Goal: Task Accomplishment & Management: Use online tool/utility

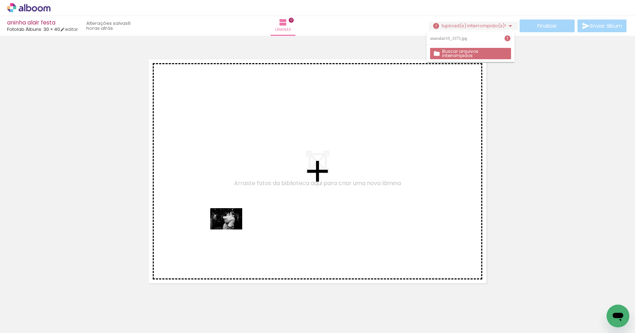
drag, startPoint x: 160, startPoint y: 307, endPoint x: 231, endPoint y: 230, distance: 105.0
click at [231, 230] on quentale-workspace at bounding box center [317, 166] width 635 height 333
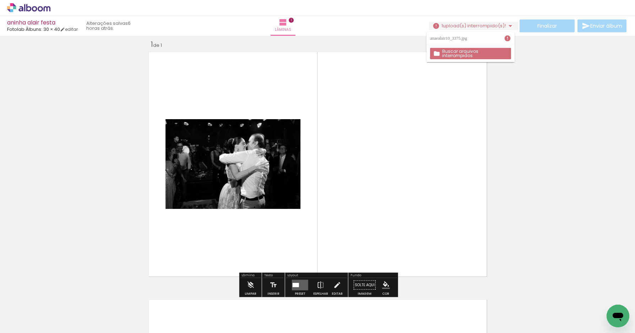
scroll to position [9, 0]
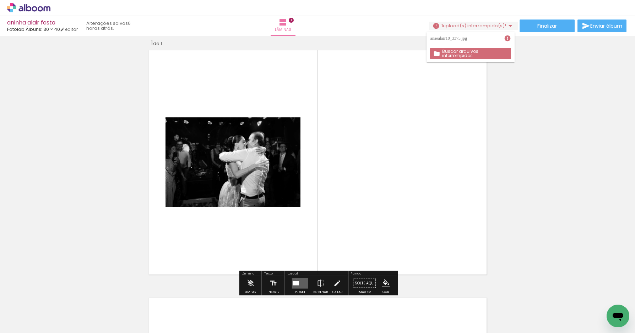
click at [295, 279] on quentale-layouter at bounding box center [300, 283] width 16 height 11
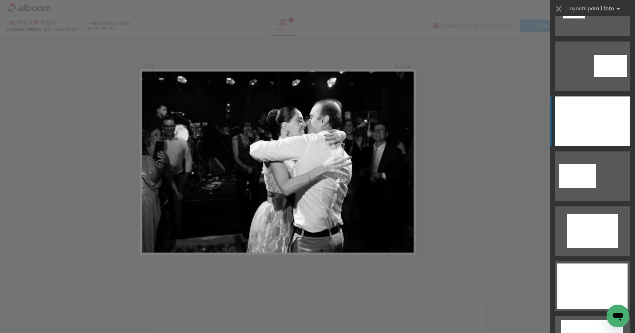
scroll to position [111, 0]
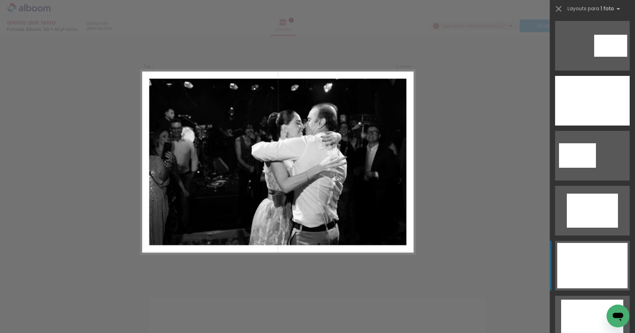
click at [583, 251] on div at bounding box center [592, 265] width 70 height 45
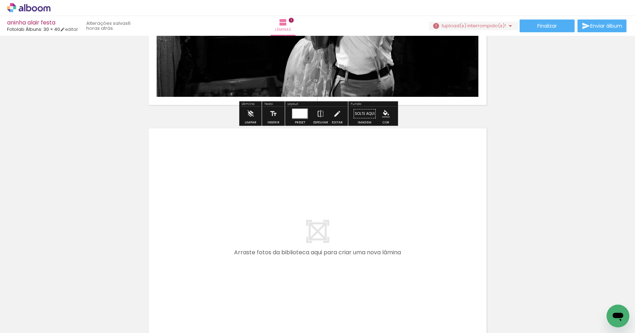
scroll to position [197, 0]
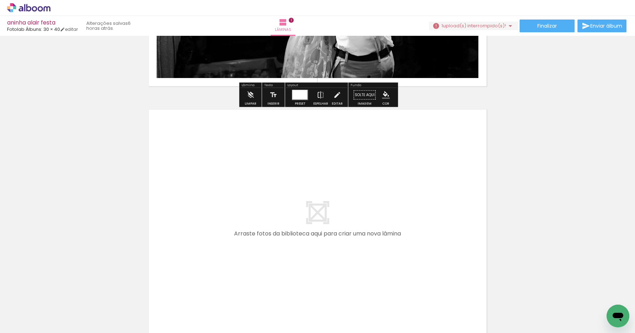
click at [26, 310] on input "Todas as fotos" at bounding box center [19, 312] width 27 height 6
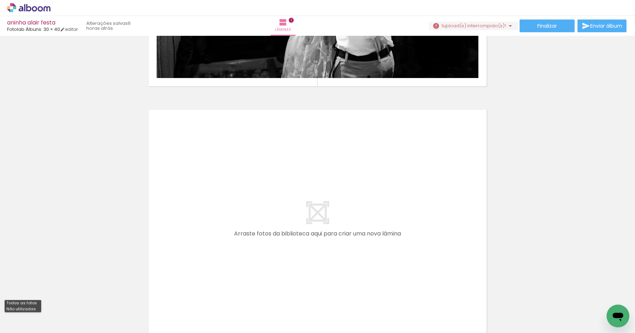
click at [0, 0] on slot "Não utilizadas" at bounding box center [0, 0] width 0 height 0
type input "Não utilizadas"
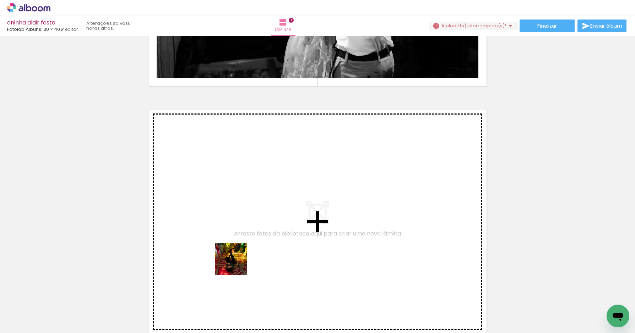
drag, startPoint x: 236, startPoint y: 311, endPoint x: 239, endPoint y: 201, distance: 110.4
click at [239, 201] on quentale-workspace at bounding box center [317, 166] width 635 height 333
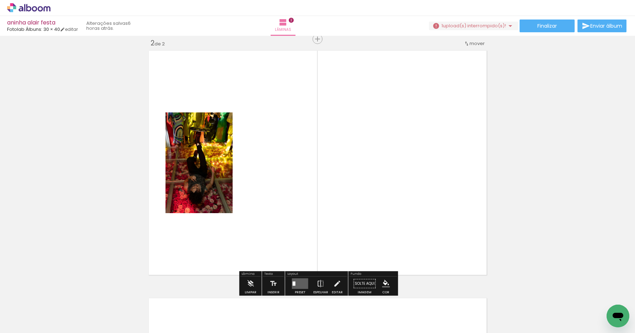
scroll to position [257, 0]
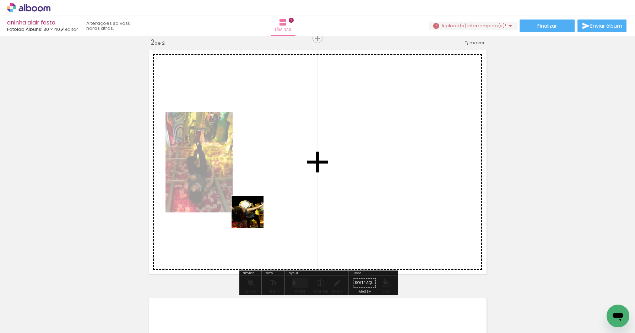
click at [265, 201] on quentale-workspace at bounding box center [317, 166] width 635 height 333
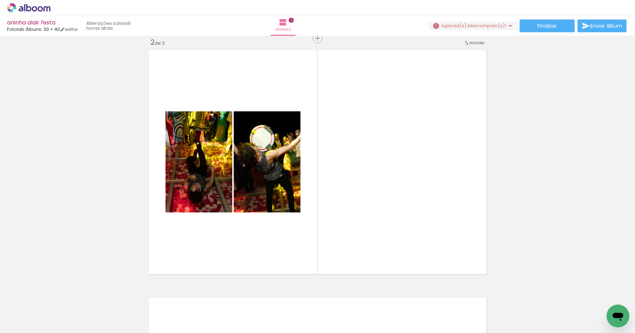
scroll to position [0, 147]
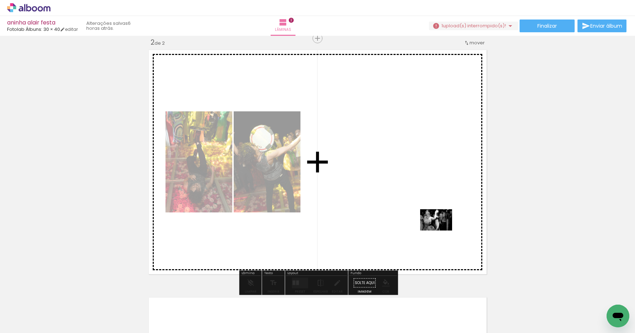
drag, startPoint x: 476, startPoint y: 311, endPoint x: 439, endPoint y: 228, distance: 91.2
click at [439, 228] on quentale-workspace at bounding box center [317, 166] width 635 height 333
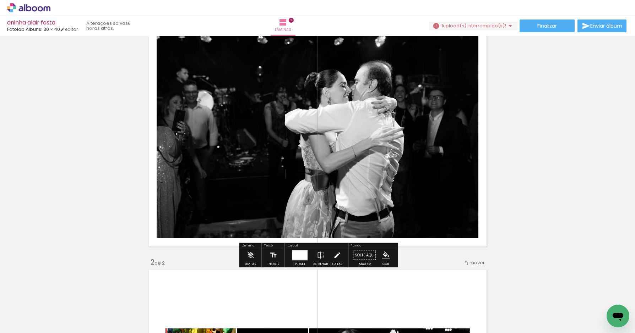
scroll to position [92, 0]
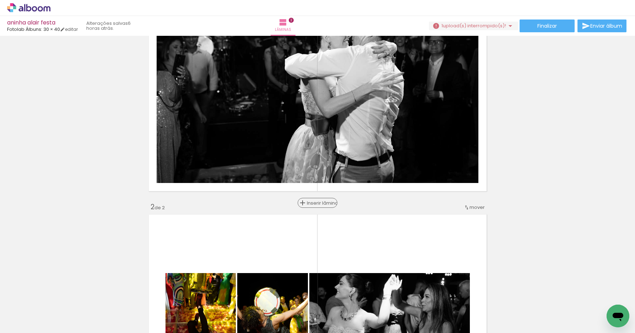
click at [316, 203] on span "Inserir lâmina" at bounding box center [321, 203] width 28 height 5
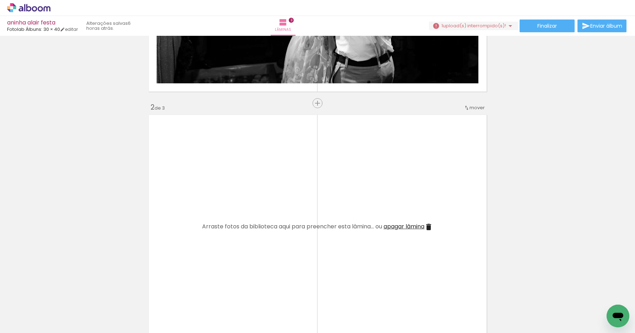
scroll to position [214, 0]
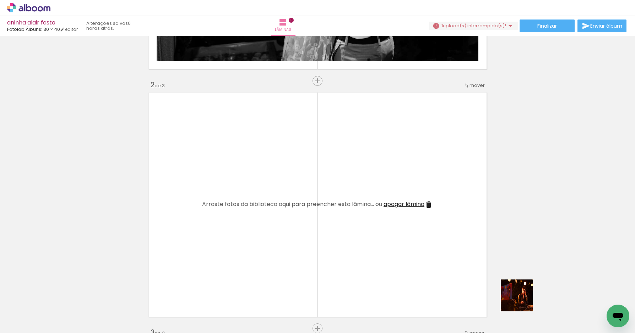
drag, startPoint x: 522, startPoint y: 301, endPoint x: 431, endPoint y: 213, distance: 126.8
click at [430, 213] on quentale-workspace at bounding box center [317, 166] width 635 height 333
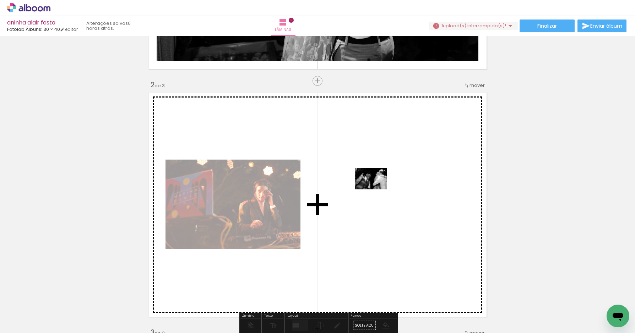
click at [377, 189] on quentale-workspace at bounding box center [317, 166] width 635 height 333
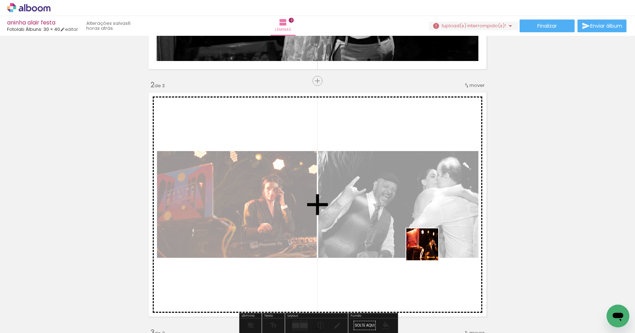
drag, startPoint x: 528, startPoint y: 313, endPoint x: 425, endPoint y: 248, distance: 121.5
click at [425, 248] on quentale-workspace at bounding box center [317, 166] width 635 height 333
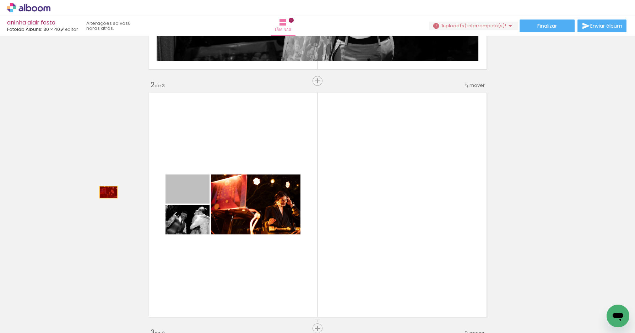
drag, startPoint x: 197, startPoint y: 192, endPoint x: 112, endPoint y: 194, distance: 85.2
click at [109, 192] on div "Inserir lâmina 1 de 3 Inserir lâmina 2 de 3 Inserir lâmina 3 de 3" at bounding box center [317, 319] width 635 height 991
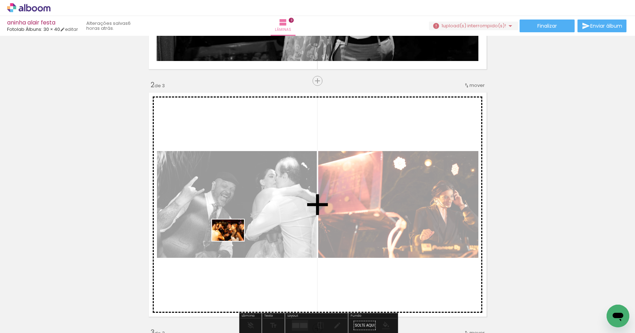
drag, startPoint x: 164, startPoint y: 314, endPoint x: 233, endPoint y: 241, distance: 100.7
click at [233, 241] on quentale-workspace at bounding box center [317, 166] width 635 height 333
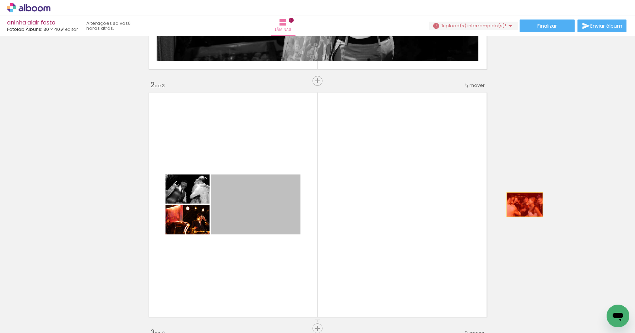
drag, startPoint x: 283, startPoint y: 204, endPoint x: 524, endPoint y: 205, distance: 241.0
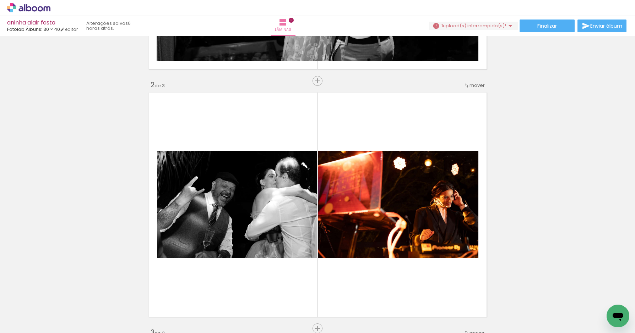
scroll to position [0, 252]
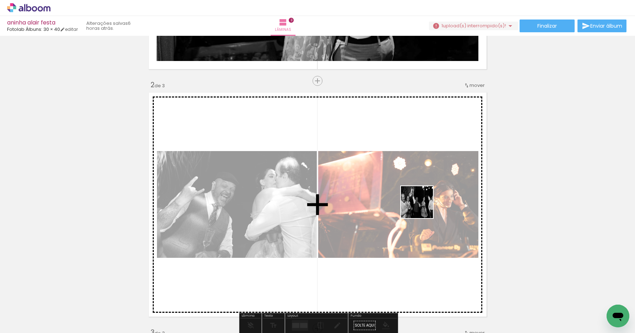
drag, startPoint x: 542, startPoint y: 311, endPoint x: 422, endPoint y: 207, distance: 158.5
click at [421, 208] on quentale-workspace at bounding box center [317, 166] width 635 height 333
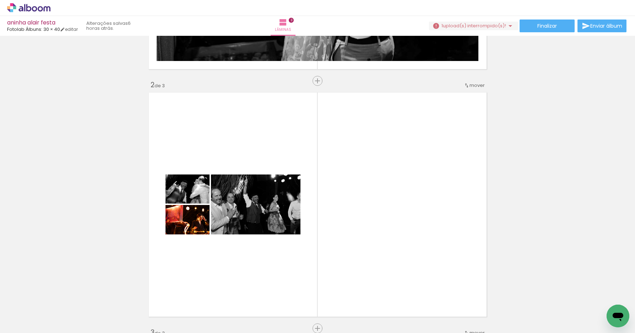
scroll to position [0, 381]
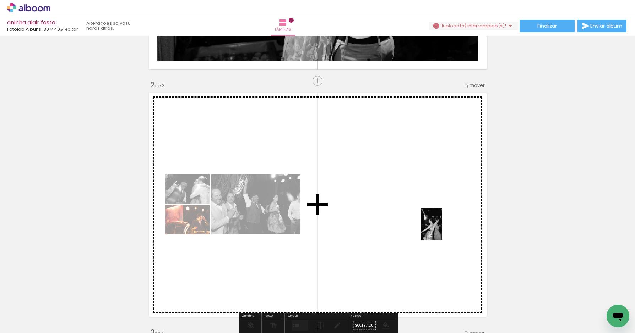
drag, startPoint x: 603, startPoint y: 301, endPoint x: 442, endPoint y: 229, distance: 176.3
click at [442, 229] on quentale-workspace at bounding box center [317, 166] width 635 height 333
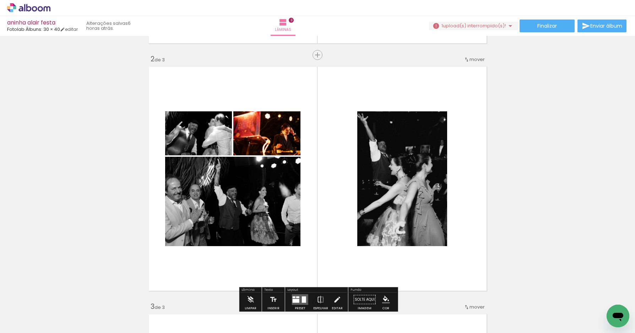
scroll to position [249, 0]
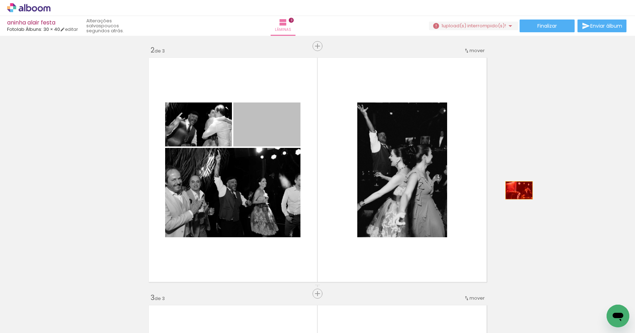
drag, startPoint x: 276, startPoint y: 131, endPoint x: 519, endPoint y: 185, distance: 248.6
click at [518, 190] on div "Inserir lâmina 1 de 3 Inserir lâmina 2 de 3 Inserir lâmina 3 de 3" at bounding box center [317, 284] width 635 height 991
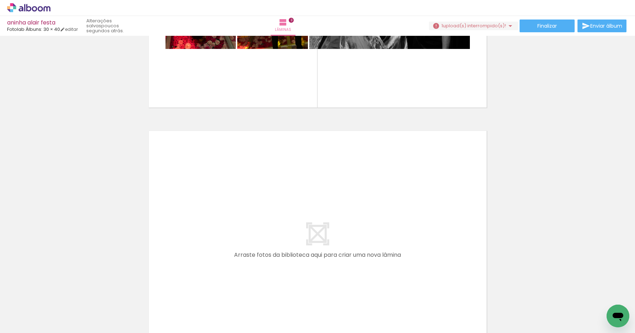
scroll to position [0, 413]
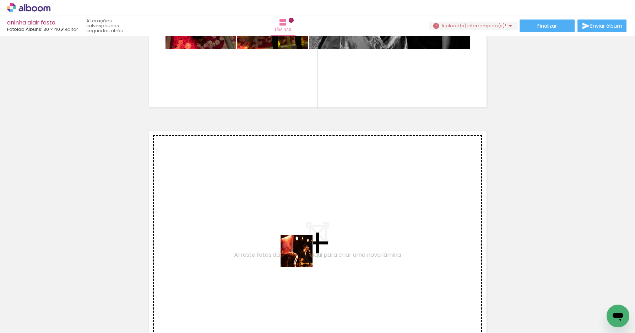
click at [302, 234] on quentale-workspace at bounding box center [317, 166] width 635 height 333
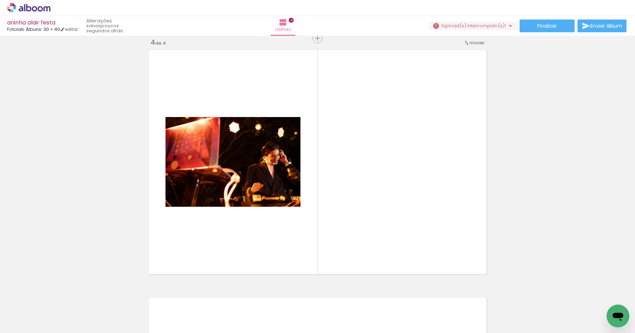
scroll to position [0, 887]
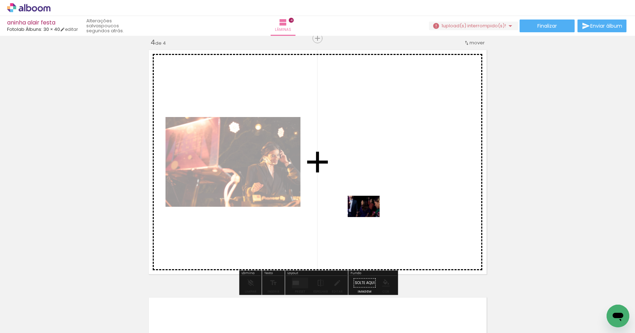
drag, startPoint x: 338, startPoint y: 310, endPoint x: 369, endPoint y: 217, distance: 98.3
click at [369, 217] on quentale-workspace at bounding box center [317, 166] width 635 height 333
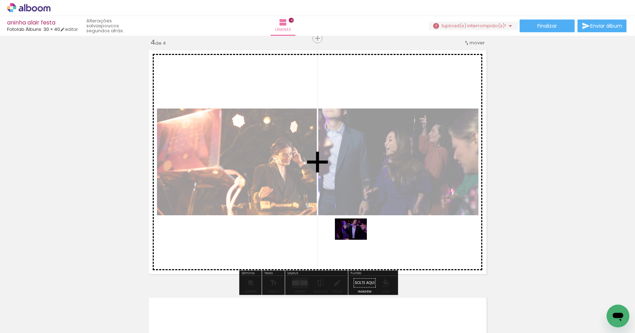
drag, startPoint x: 343, startPoint y: 306, endPoint x: 357, endPoint y: 240, distance: 67.8
click at [356, 240] on quentale-workspace at bounding box center [317, 166] width 635 height 333
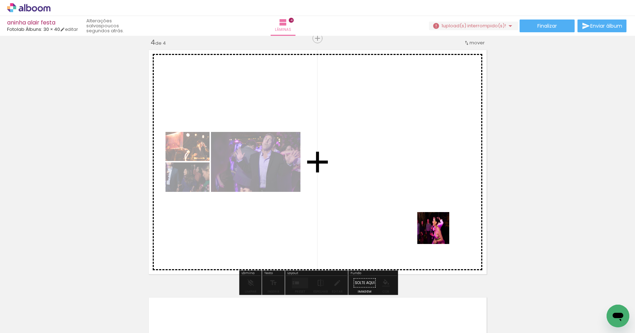
click at [433, 229] on quentale-workspace at bounding box center [317, 166] width 635 height 333
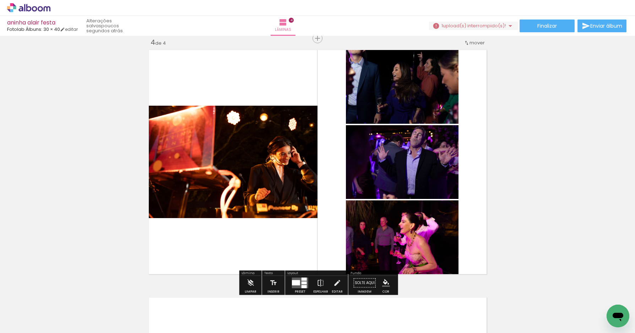
click at [295, 283] on div at bounding box center [296, 282] width 8 height 5
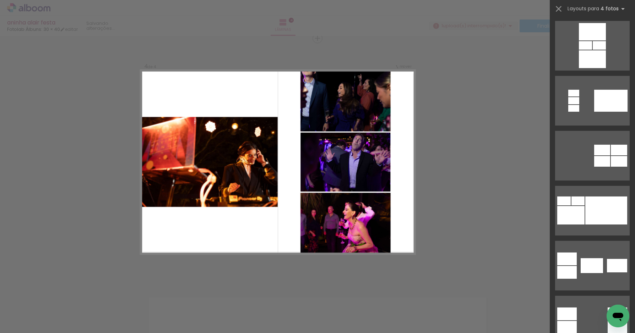
scroll to position [0, 0]
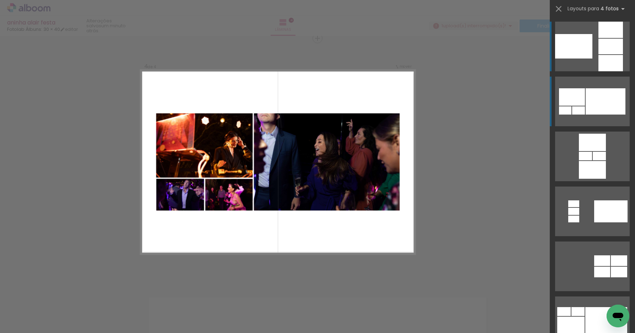
click at [607, 107] on div at bounding box center [605, 101] width 40 height 26
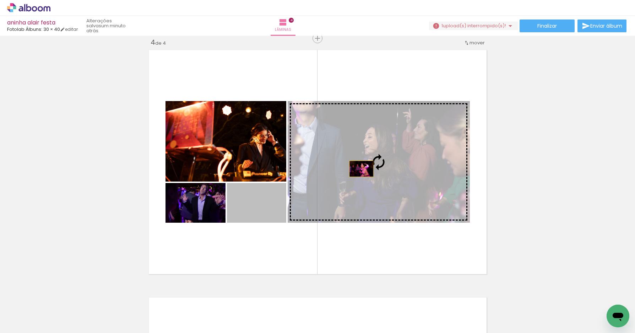
drag, startPoint x: 254, startPoint y: 212, endPoint x: 361, endPoint y: 168, distance: 116.3
click at [0, 0] on slot at bounding box center [0, 0] width 0 height 0
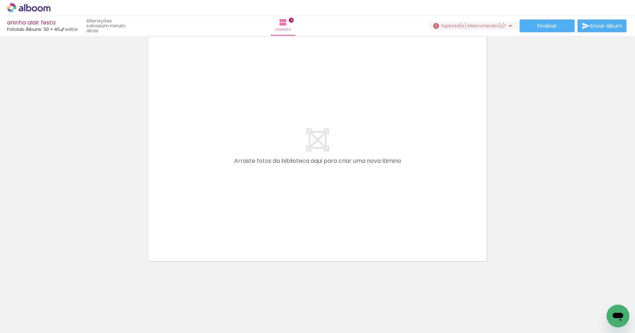
scroll to position [0, 673]
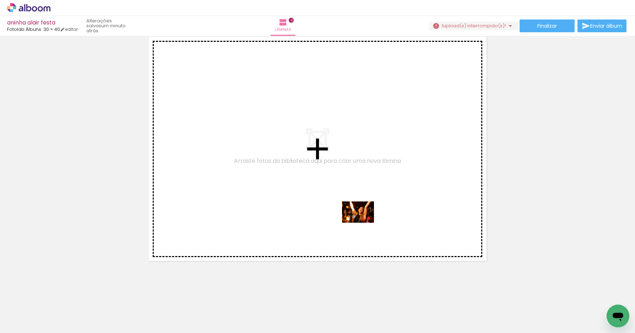
drag, startPoint x: 360, startPoint y: 305, endPoint x: 363, endPoint y: 222, distance: 83.5
click at [363, 223] on quentale-workspace at bounding box center [317, 166] width 635 height 333
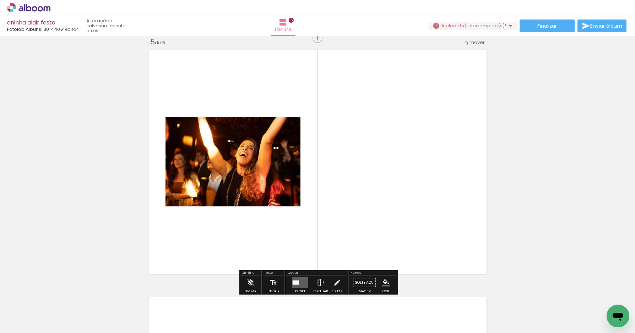
scroll to position [1000, 0]
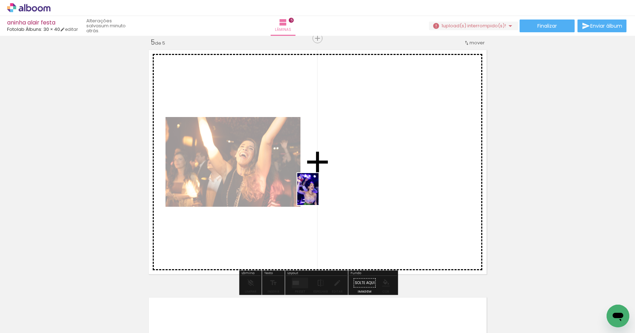
drag, startPoint x: 317, startPoint y: 307, endPoint x: 319, endPoint y: 193, distance: 113.2
click at [319, 194] on quentale-workspace at bounding box center [317, 166] width 635 height 333
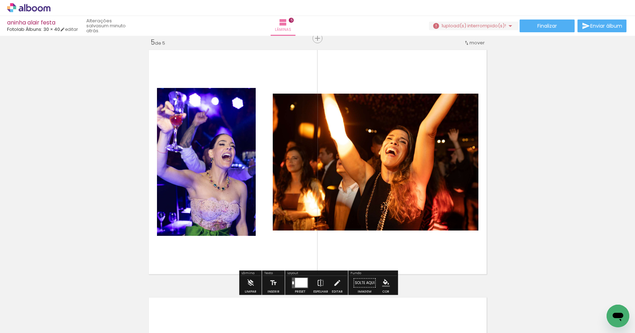
click at [298, 283] on div at bounding box center [301, 283] width 12 height 10
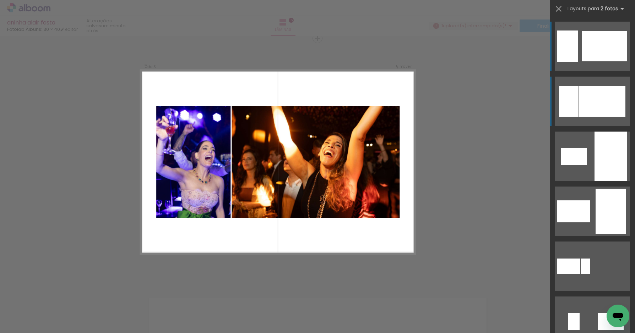
click at [581, 108] on div at bounding box center [602, 101] width 46 height 31
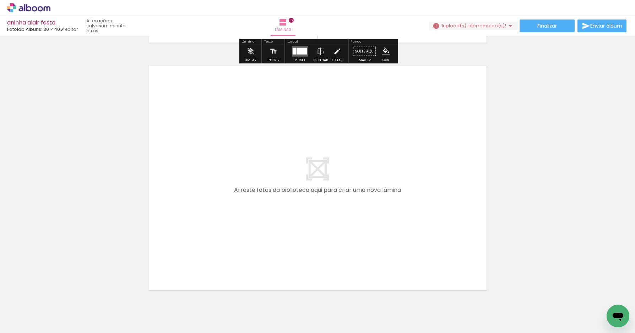
scroll to position [0, 384]
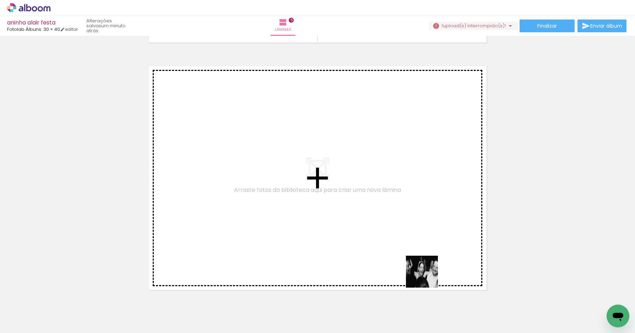
drag, startPoint x: 447, startPoint y: 312, endPoint x: 398, endPoint y: 233, distance: 92.5
click at [398, 233] on quentale-workspace at bounding box center [317, 166] width 635 height 333
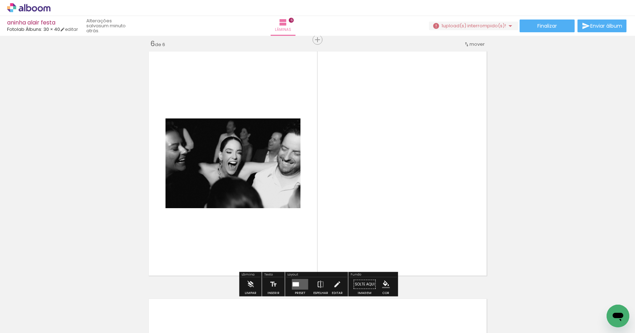
scroll to position [1248, 0]
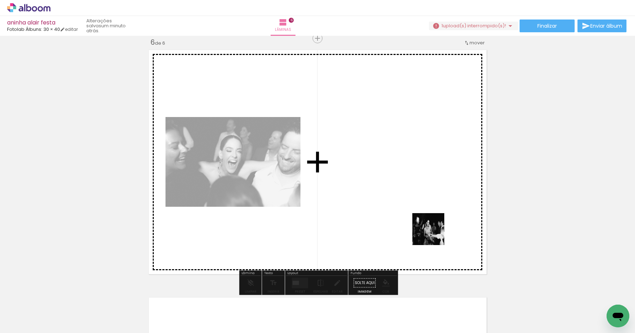
drag, startPoint x: 446, startPoint y: 308, endPoint x: 442, endPoint y: 245, distance: 63.7
click at [433, 230] on quentale-workspace at bounding box center [317, 166] width 635 height 333
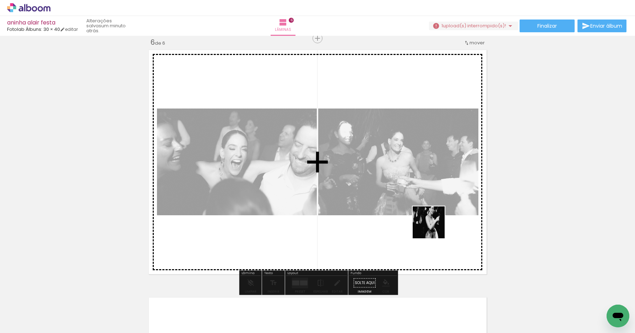
drag, startPoint x: 444, startPoint y: 305, endPoint x: 434, endPoint y: 226, distance: 78.6
click at [434, 226] on quentale-workspace at bounding box center [317, 166] width 635 height 333
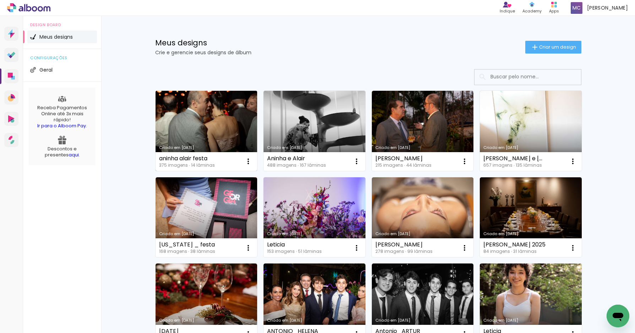
click at [212, 114] on link "Criado em [DATE]" at bounding box center [206, 131] width 102 height 80
click at [197, 121] on link "Criado em [DATE]" at bounding box center [206, 131] width 102 height 80
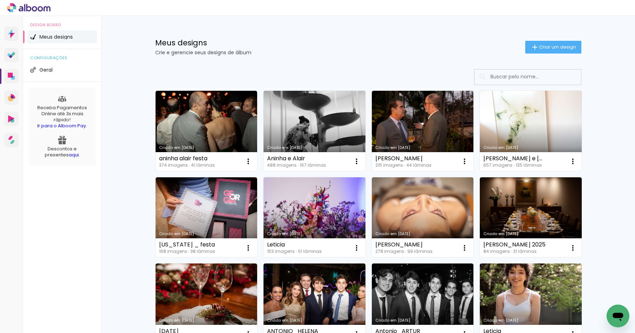
click at [219, 115] on link "Criado em [DATE]" at bounding box center [206, 131] width 102 height 80
